Goal: Task Accomplishment & Management: Use online tool/utility

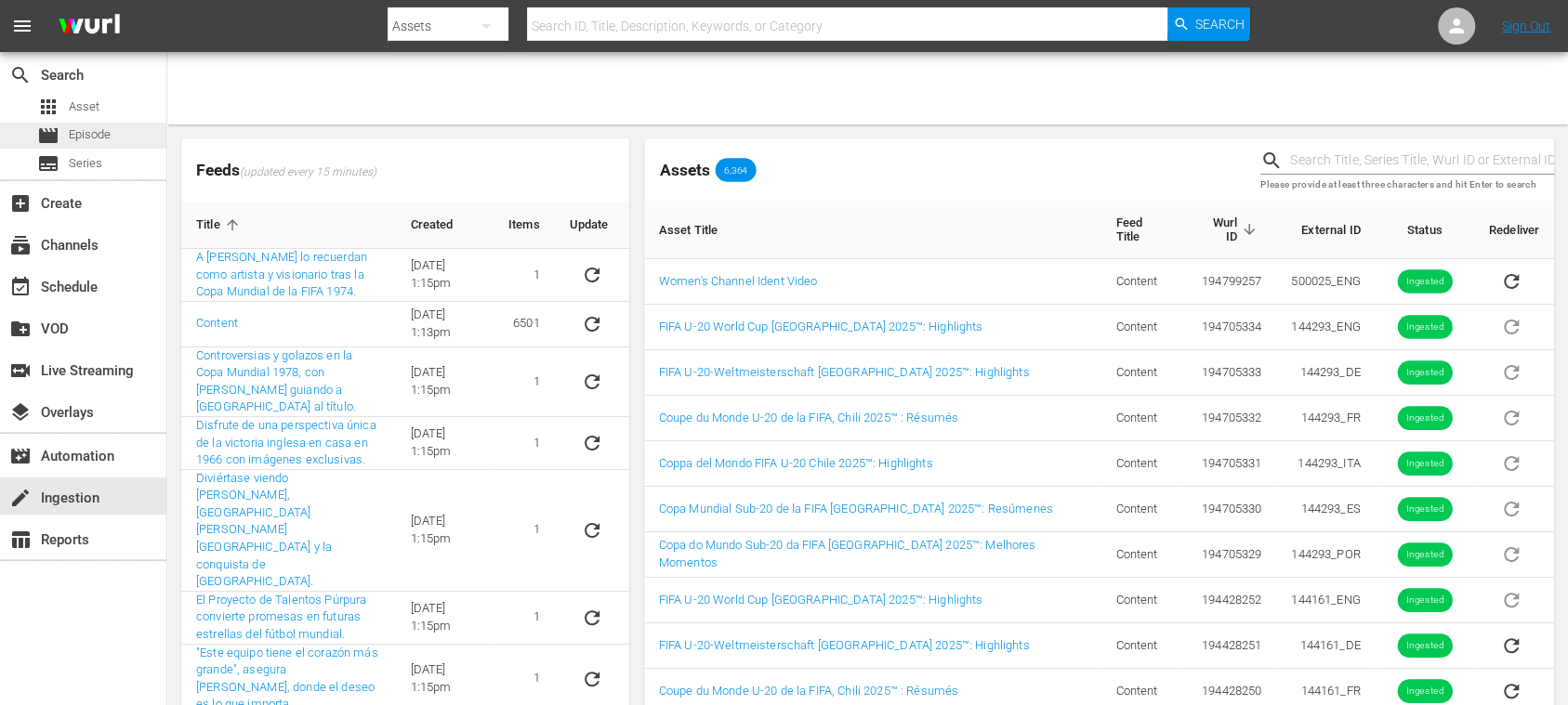
click at [99, 136] on span "Episode" at bounding box center [90, 134] width 41 height 19
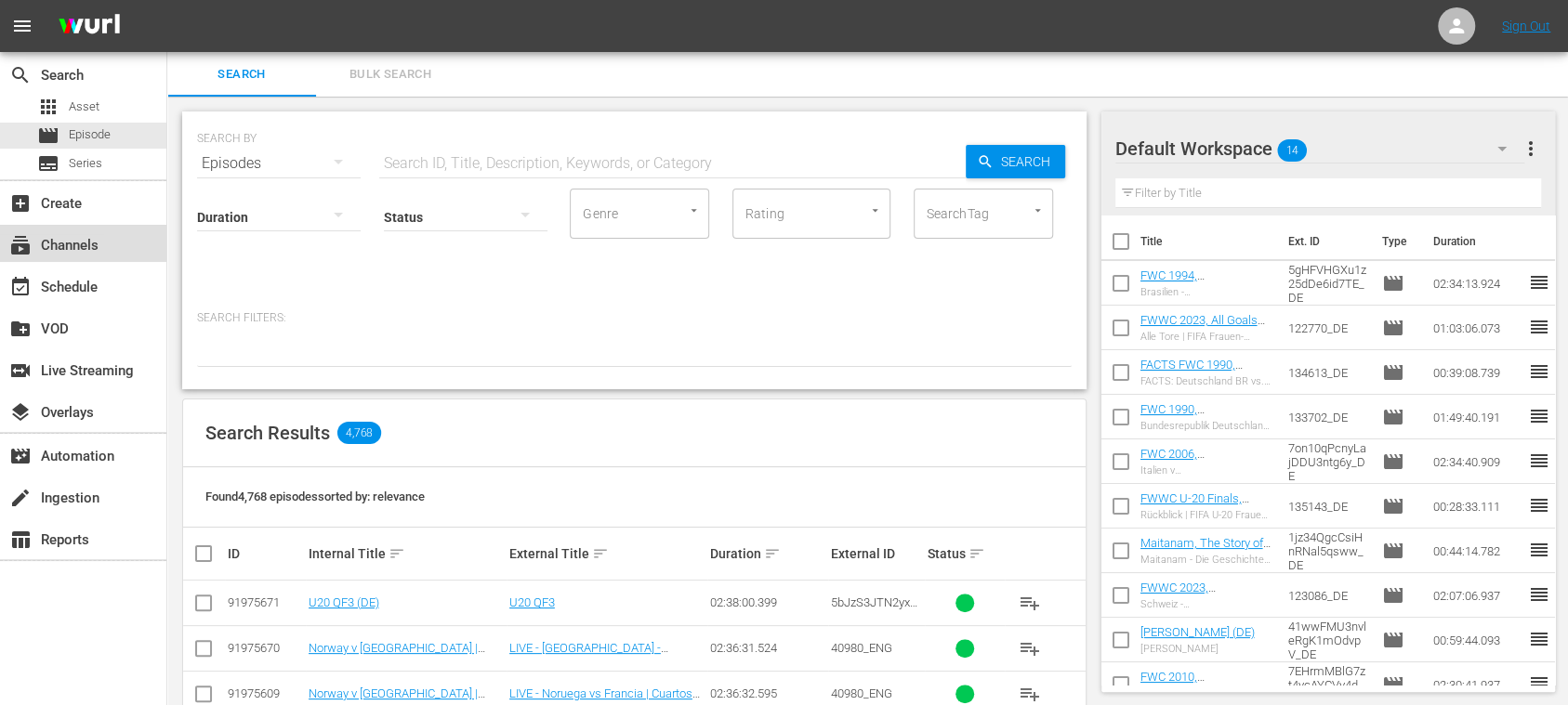
click at [97, 245] on div "subscriptions Channels" at bounding box center [52, 243] width 105 height 17
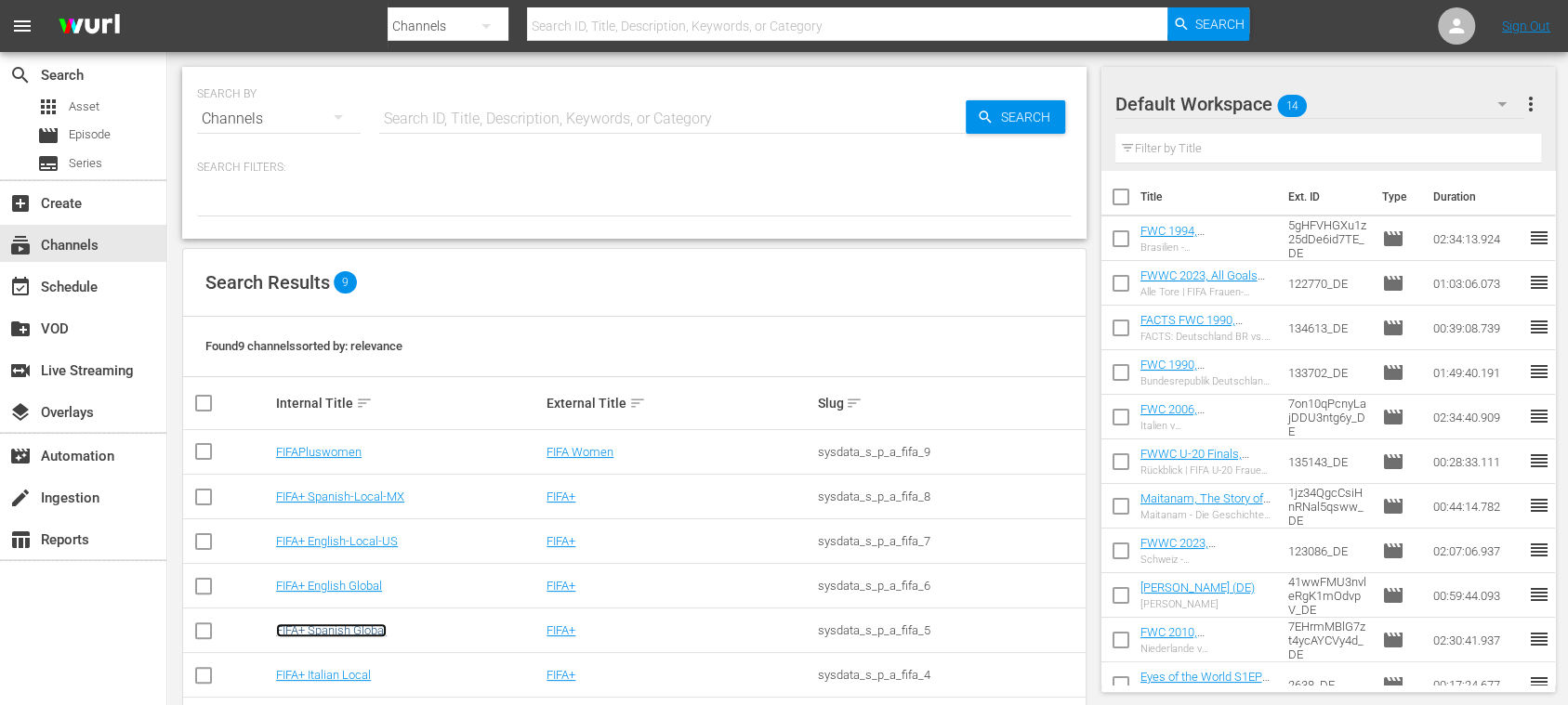
click at [357, 623] on link "FIFA+ Spanish Global" at bounding box center [331, 630] width 110 height 14
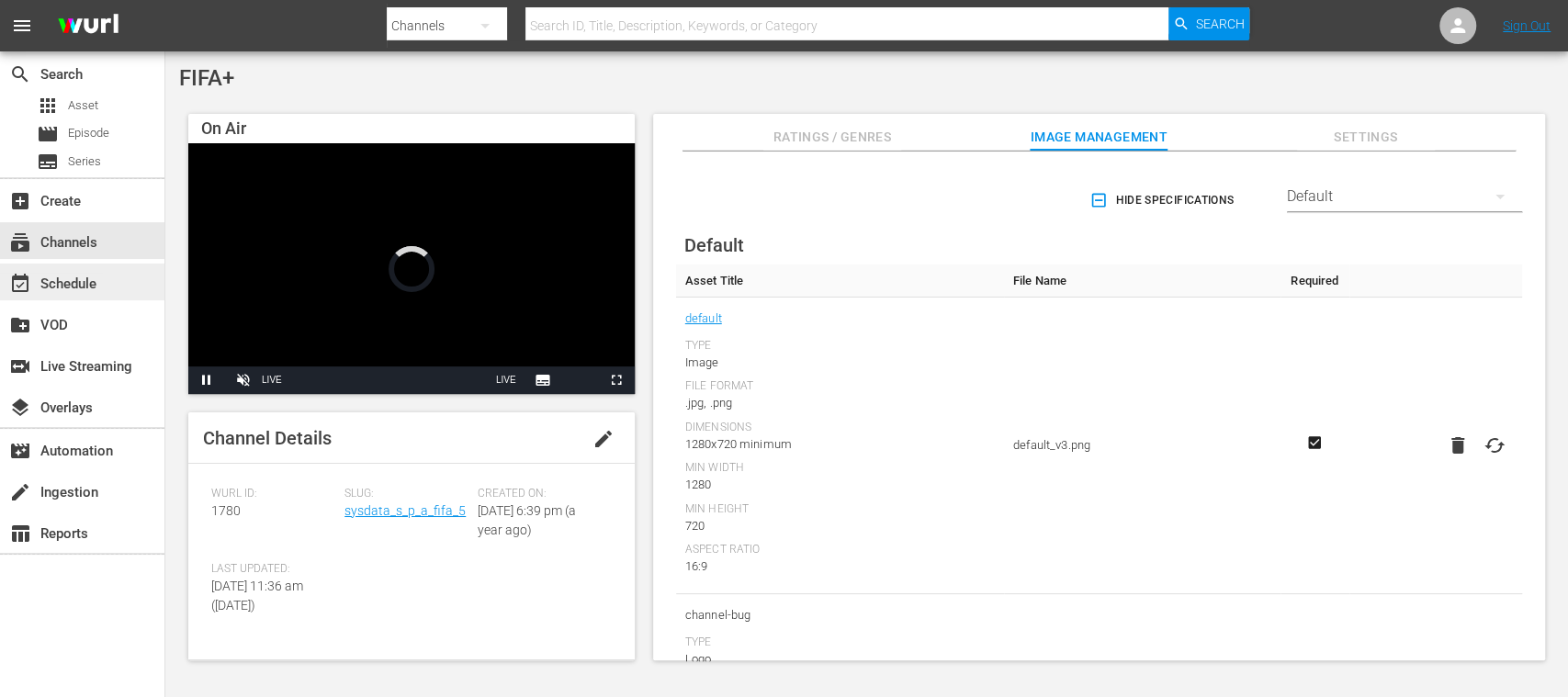
click at [97, 284] on div "event_available Schedule" at bounding box center [52, 281] width 103 height 17
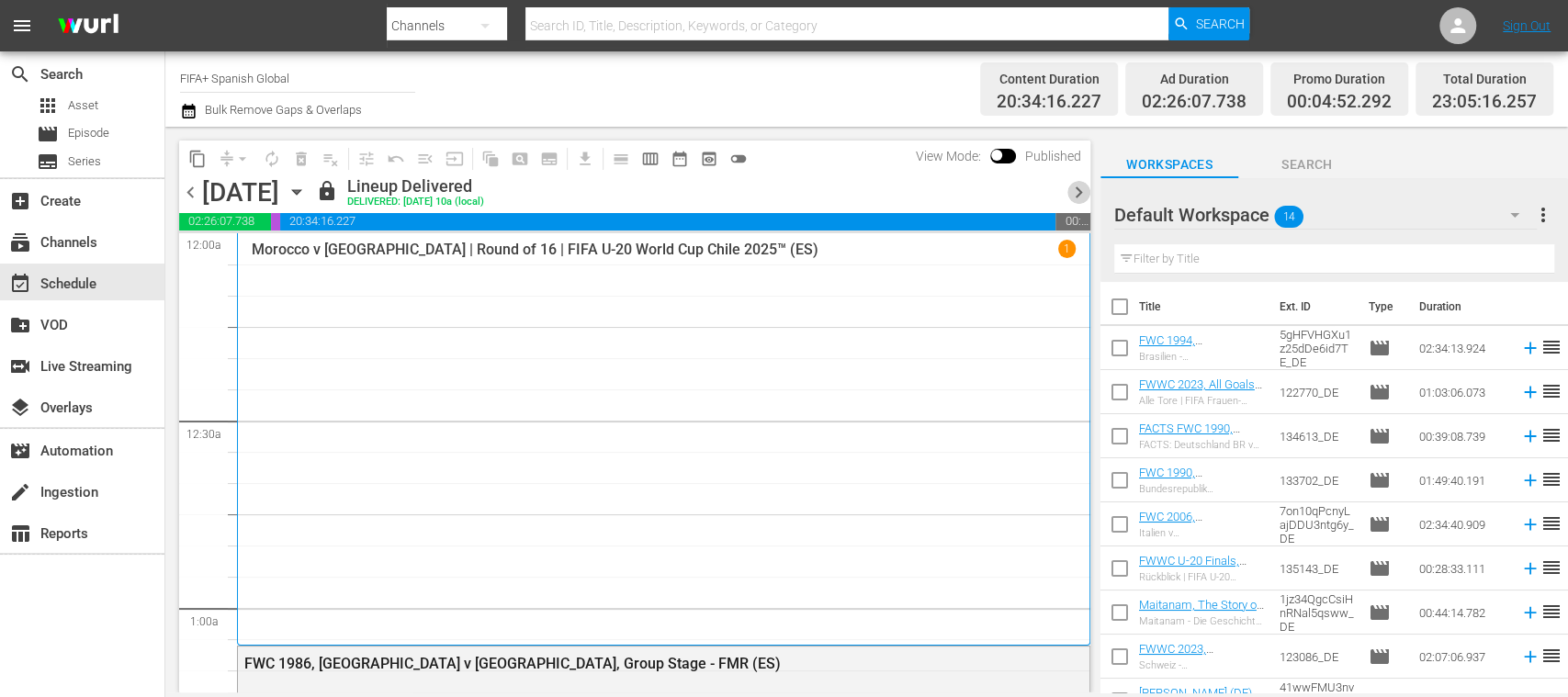
click at [1078, 191] on span "chevron_right" at bounding box center [1079, 193] width 23 height 23
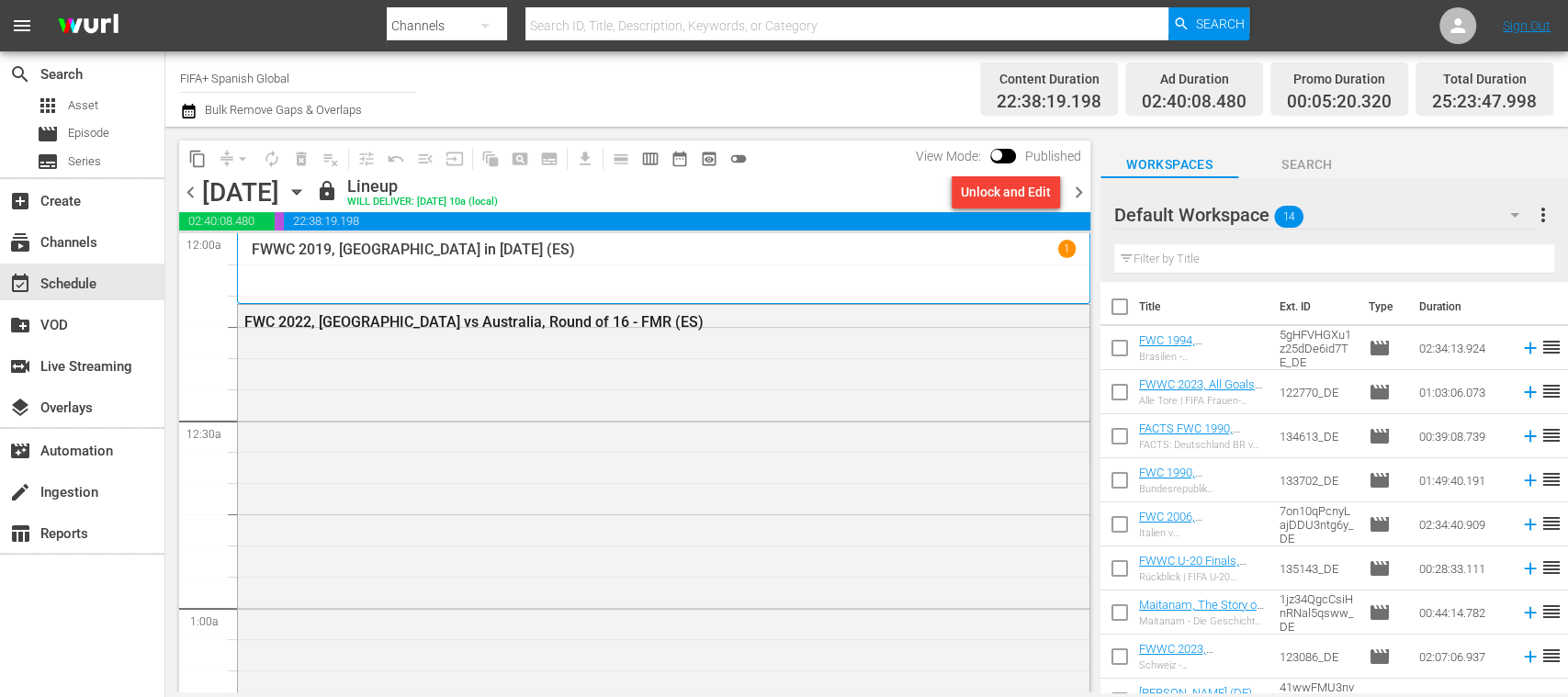
click at [1075, 185] on span "chevron_right" at bounding box center [1079, 193] width 23 height 23
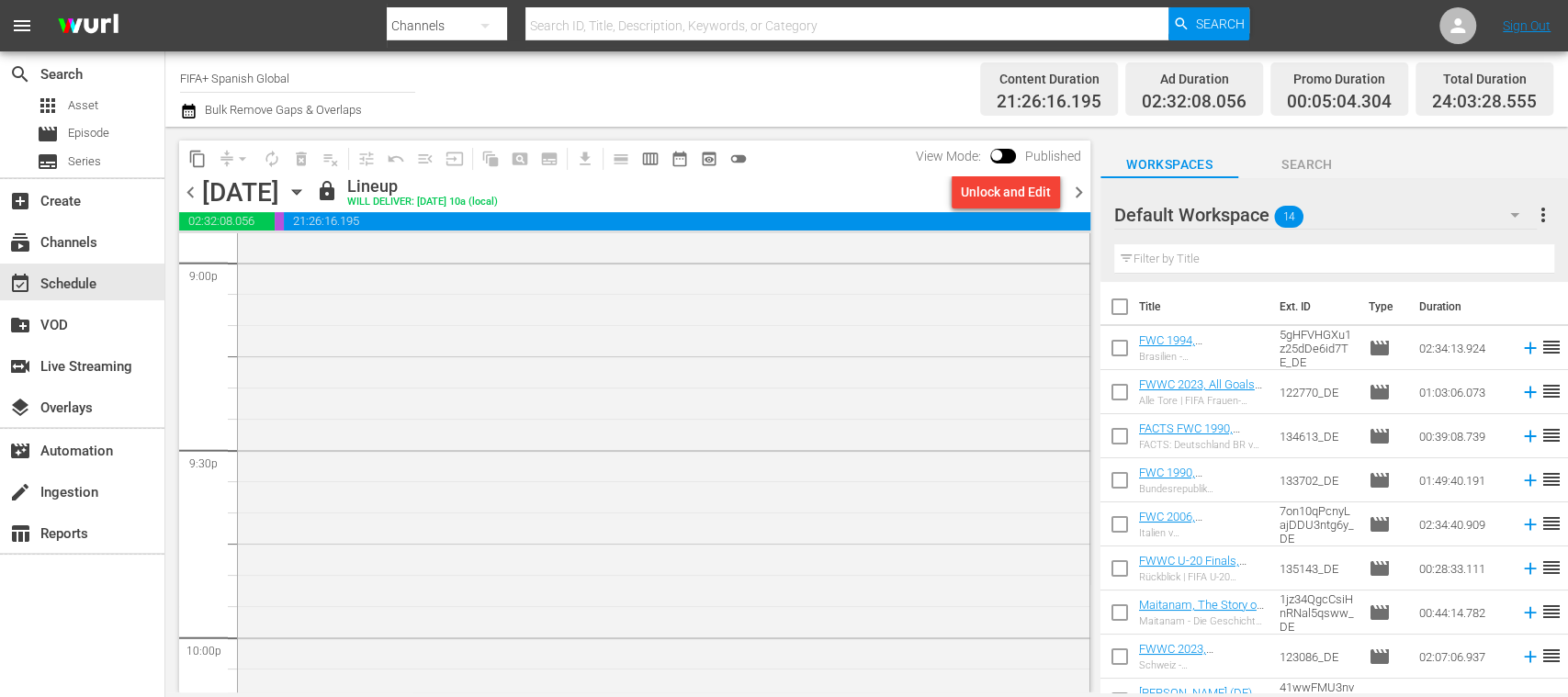
scroll to position [7858, 0]
click at [193, 199] on span "chevron_left" at bounding box center [191, 193] width 23 height 23
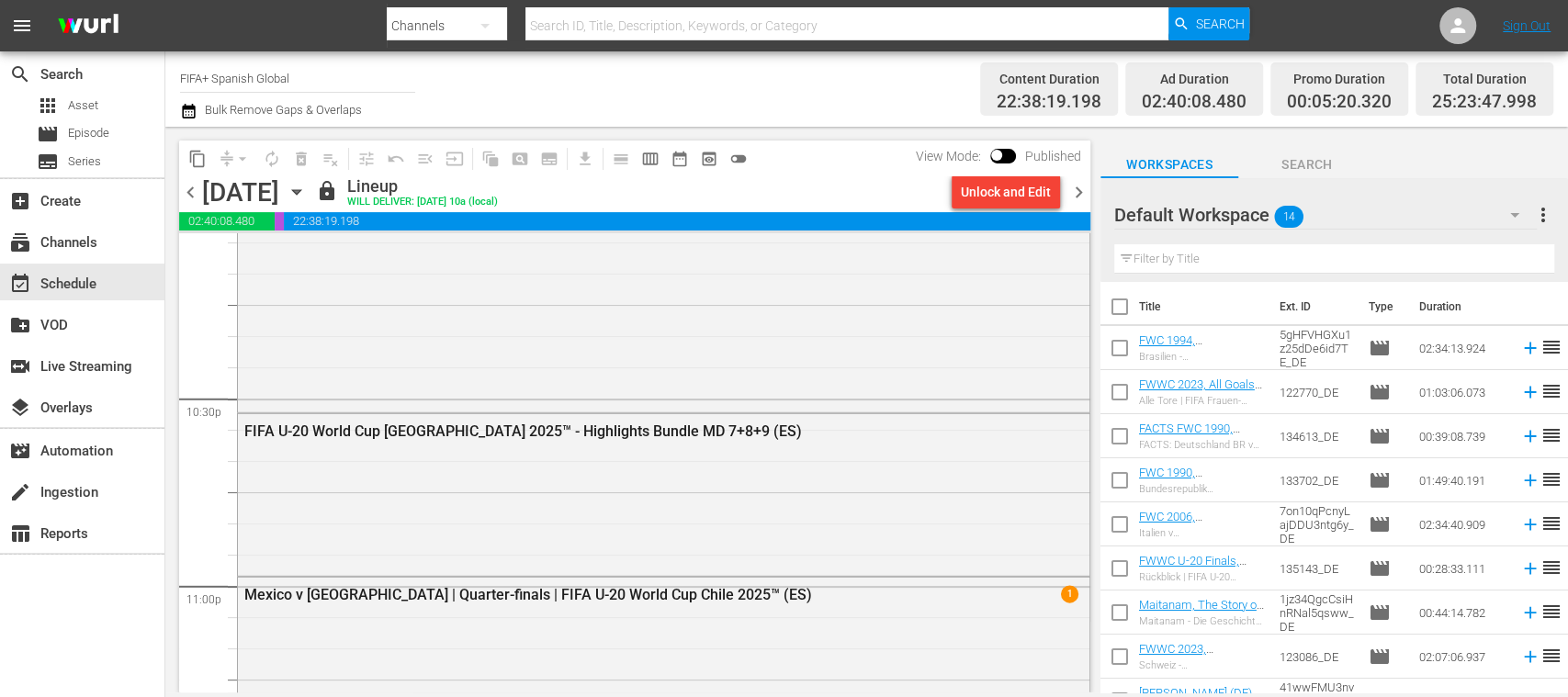
scroll to position [8441, 0]
